Goal: Check status

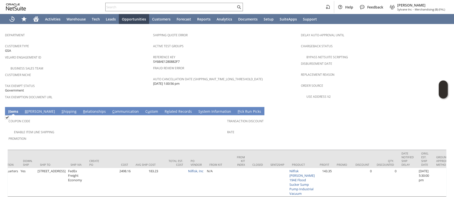
scroll to position [0, 823]
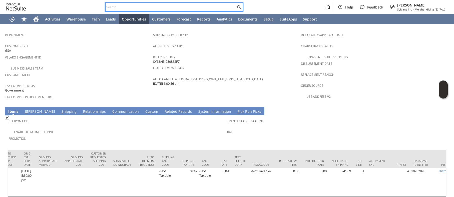
click at [115, 8] on input "text" at bounding box center [171, 7] width 130 height 6
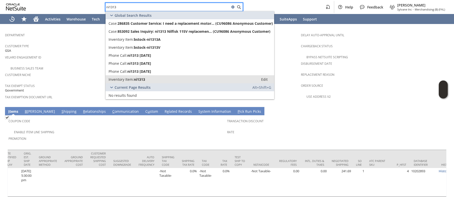
type input "ni1313"
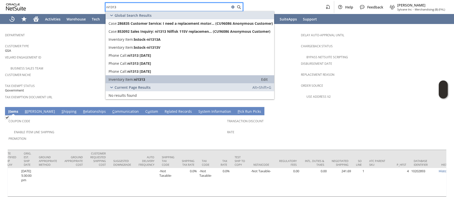
click at [159, 80] on div "Inventory Item: ni1313" at bounding box center [182, 79] width 147 height 5
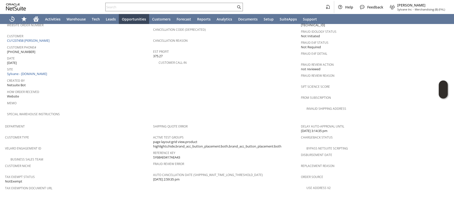
scroll to position [217, 0]
